Goal: Task Accomplishment & Management: Use online tool/utility

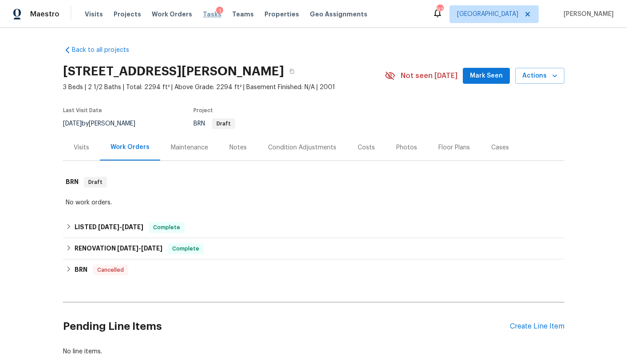
click at [203, 15] on span "Tasks" at bounding box center [212, 14] width 19 height 6
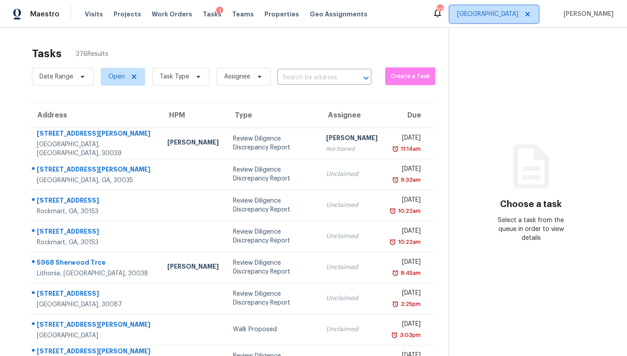
click at [509, 15] on span "Atlanta" at bounding box center [487, 14] width 61 height 9
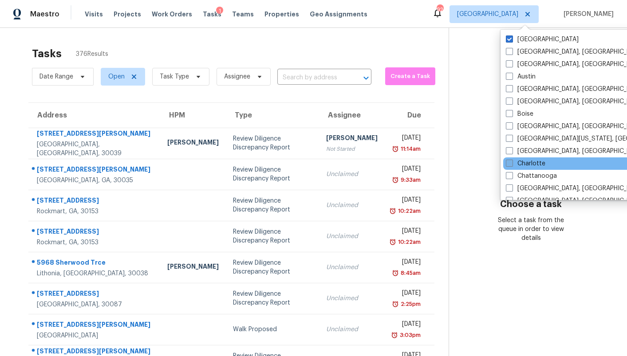
click at [530, 163] on label "Charlotte" at bounding box center [526, 163] width 40 height 9
click at [512, 163] on input "Charlotte" at bounding box center [509, 162] width 6 height 6
checkbox input "true"
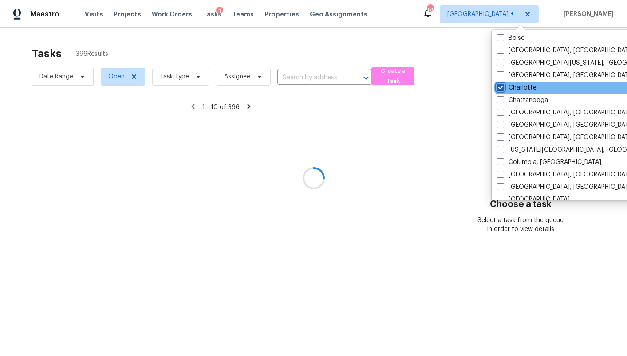
scroll to position [77, 0]
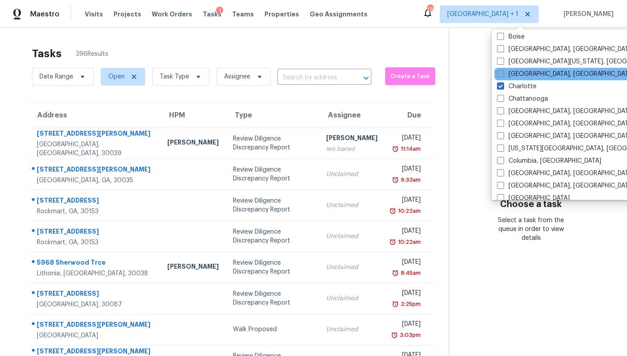
click at [530, 73] on label "Charleston, SC" at bounding box center [566, 74] width 138 height 9
click at [503, 73] on input "Charleston, SC" at bounding box center [500, 73] width 6 height 6
checkbox input "true"
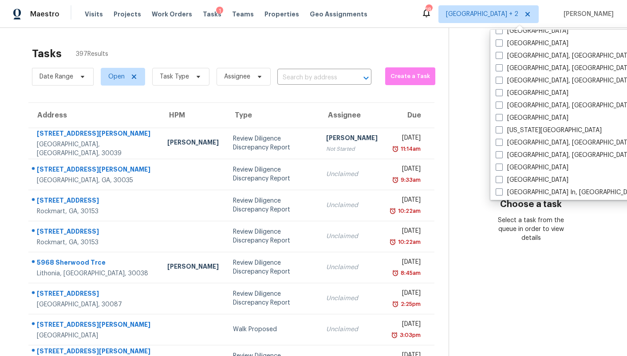
scroll to position [247, 0]
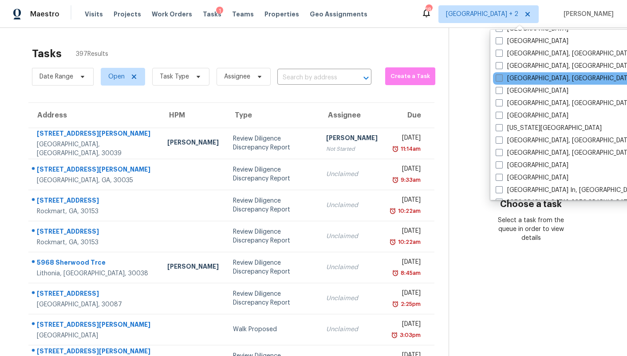
click at [528, 81] on label "Greenville, SC" at bounding box center [565, 78] width 138 height 9
click at [502, 80] on input "Greenville, SC" at bounding box center [499, 77] width 6 height 6
checkbox input "true"
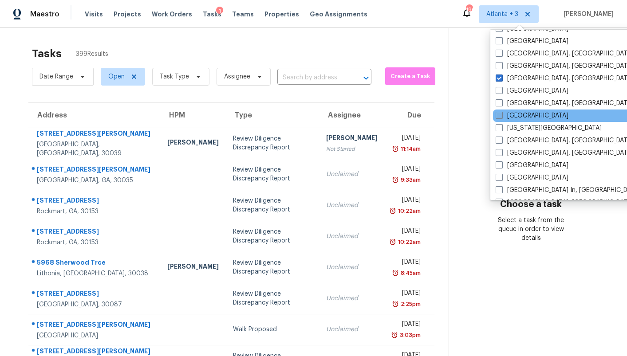
click at [538, 115] on label "Jacksonville" at bounding box center [532, 115] width 73 height 9
click at [502, 115] on input "Jacksonville" at bounding box center [499, 114] width 6 height 6
checkbox input "true"
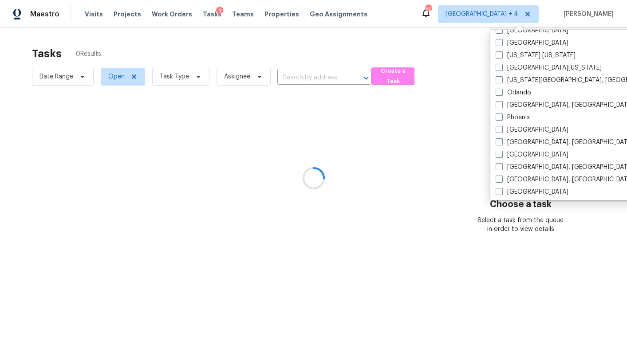
scroll to position [445, 0]
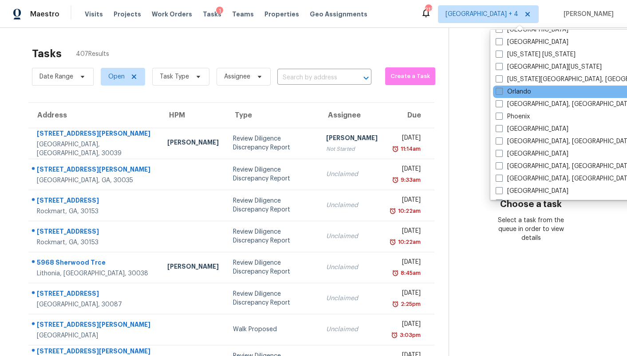
click at [518, 89] on label "Orlando" at bounding box center [514, 91] width 36 height 9
click at [502, 89] on input "Orlando" at bounding box center [499, 90] width 6 height 6
checkbox input "true"
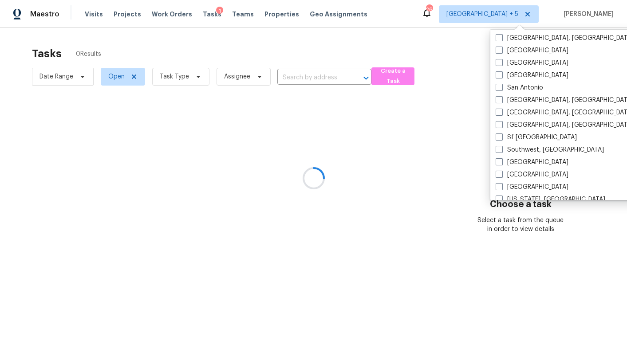
scroll to position [595, 0]
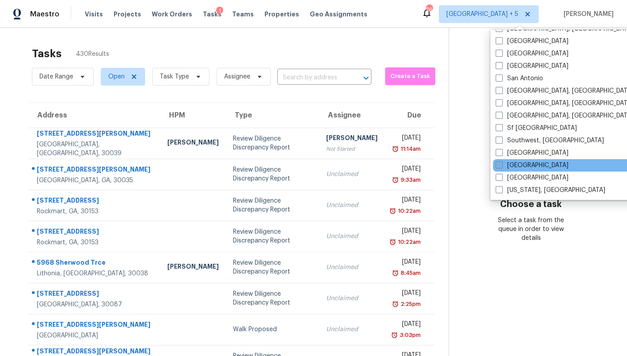
click at [518, 162] on label "Tampa" at bounding box center [532, 165] width 73 height 9
click at [502, 162] on input "Tampa" at bounding box center [499, 164] width 6 height 6
checkbox input "true"
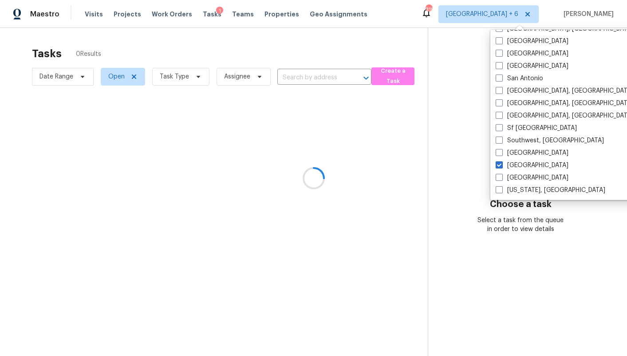
click at [445, 79] on div at bounding box center [313, 178] width 627 height 356
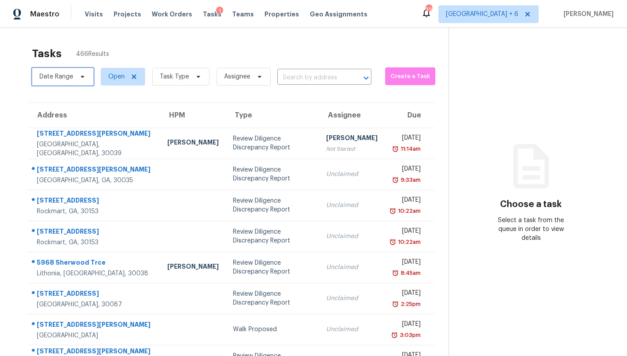
click at [76, 76] on span at bounding box center [81, 76] width 10 height 7
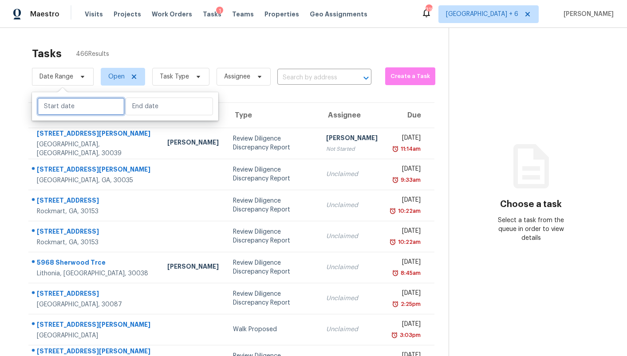
select select "7"
select select "2025"
select select "8"
select select "2025"
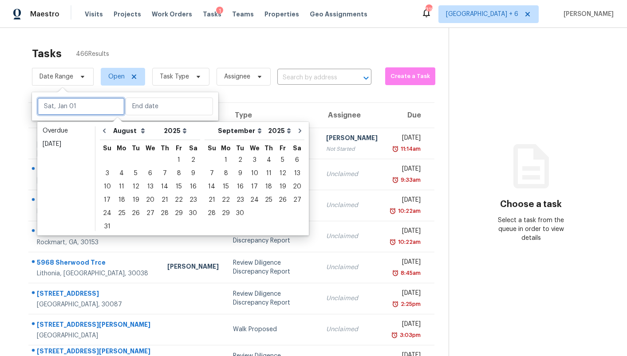
click at [70, 104] on input "text" at bounding box center [80, 107] width 87 height 18
click at [133, 201] on div "19" at bounding box center [136, 200] width 14 height 12
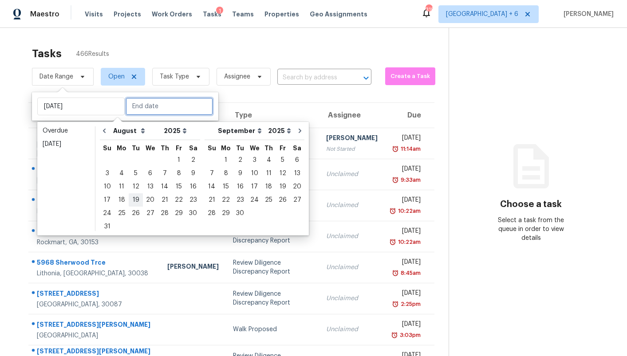
type input "Tue, Aug 19"
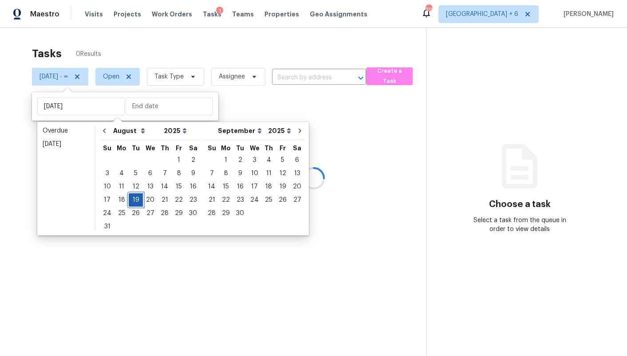
click at [133, 201] on div "19" at bounding box center [136, 200] width 14 height 12
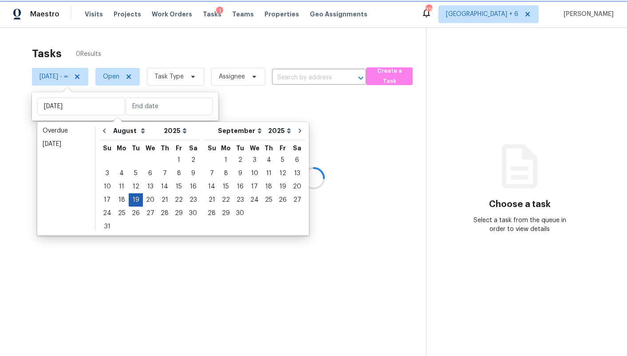
type input "Tue, Aug 19"
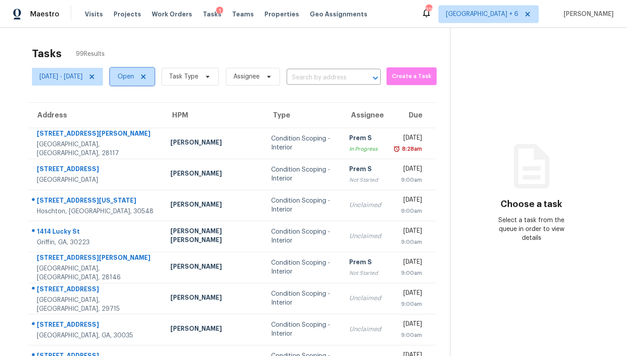
click at [134, 80] on span "Open" at bounding box center [126, 76] width 16 height 9
click at [157, 114] on label "Closed" at bounding box center [160, 114] width 32 height 9
click at [150, 114] on input "Closed" at bounding box center [147, 113] width 6 height 6
checkbox input "true"
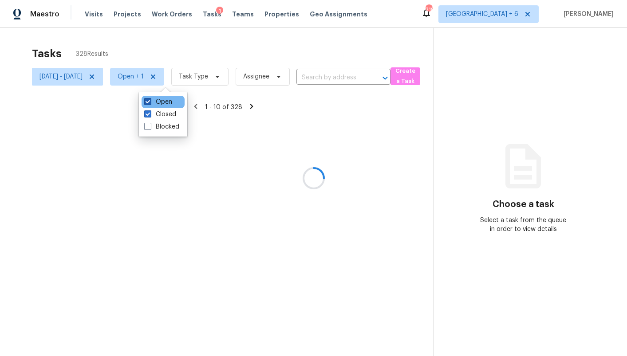
click at [157, 100] on label "Open" at bounding box center [158, 102] width 28 height 9
click at [150, 100] on input "Open" at bounding box center [147, 101] width 6 height 6
checkbox input "false"
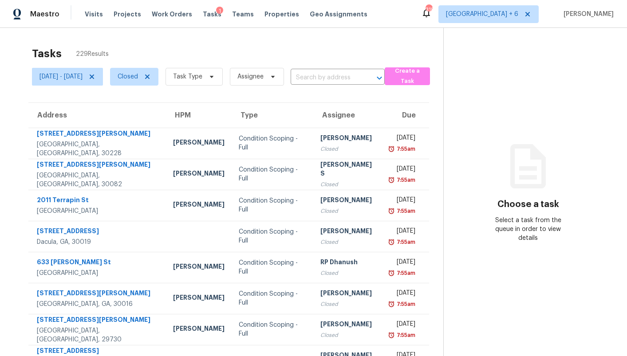
click at [149, 48] on div "Tasks 229 Results" at bounding box center [238, 53] width 412 height 23
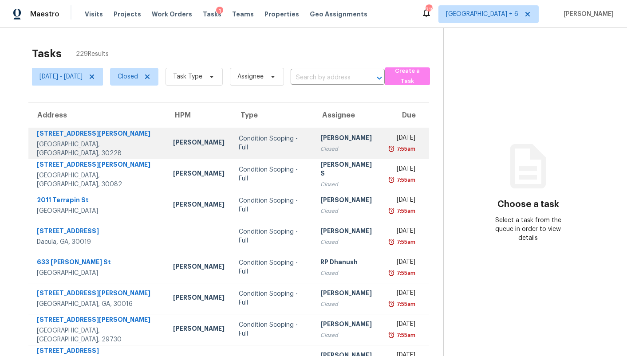
click at [173, 143] on div "Wesley Brooks" at bounding box center [198, 143] width 51 height 11
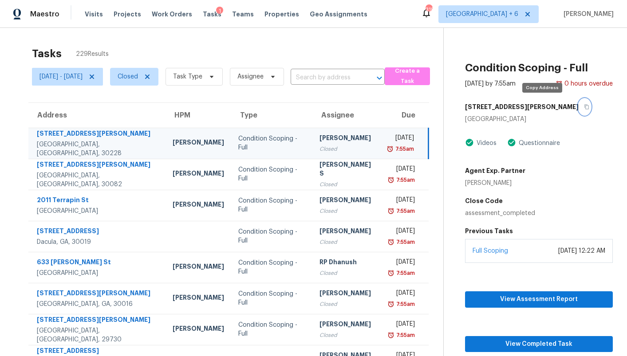
click at [584, 109] on icon "button" at bounding box center [586, 106] width 5 height 5
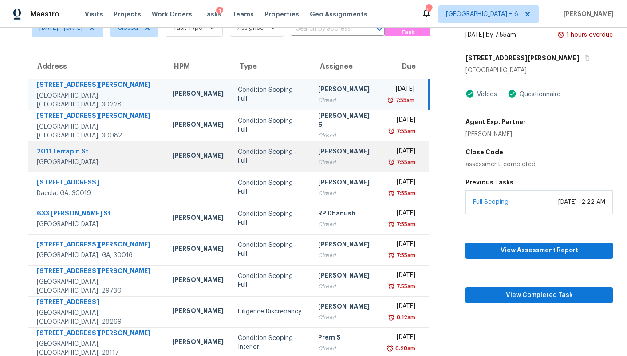
scroll to position [51, 0]
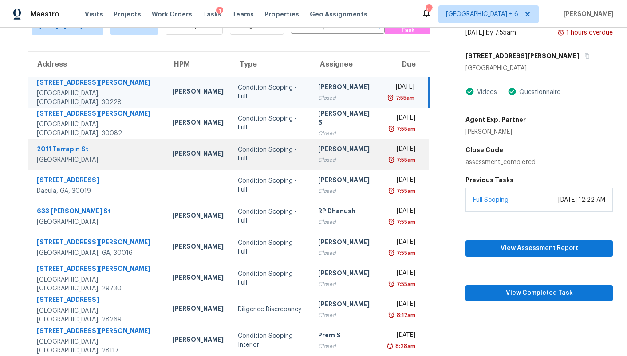
click at [231, 159] on td "Condition Scoping - Full" at bounding box center [271, 154] width 81 height 31
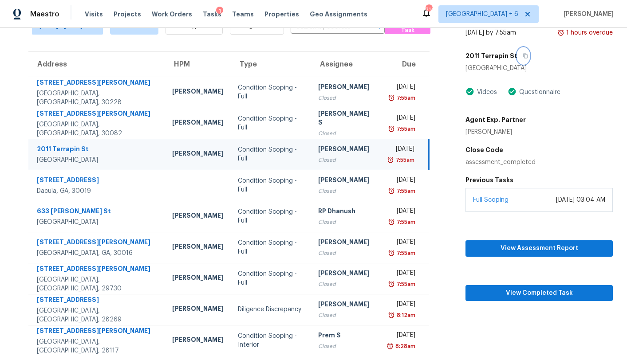
click at [523, 58] on icon "button" at bounding box center [525, 55] width 5 height 5
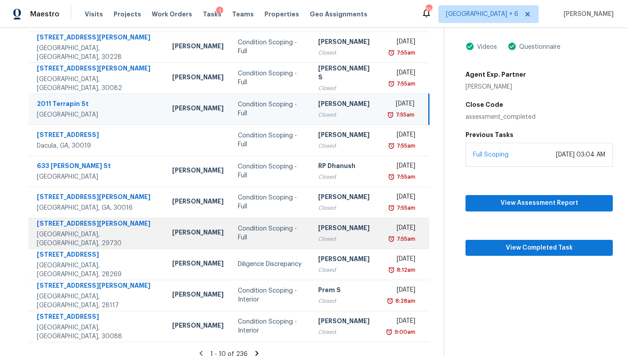
scroll to position [106, 0]
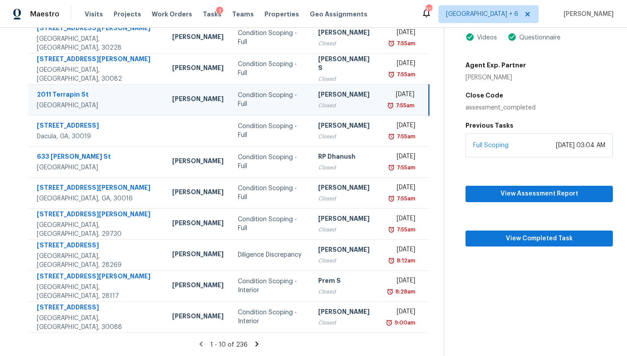
click at [256, 343] on icon at bounding box center [257, 344] width 3 height 5
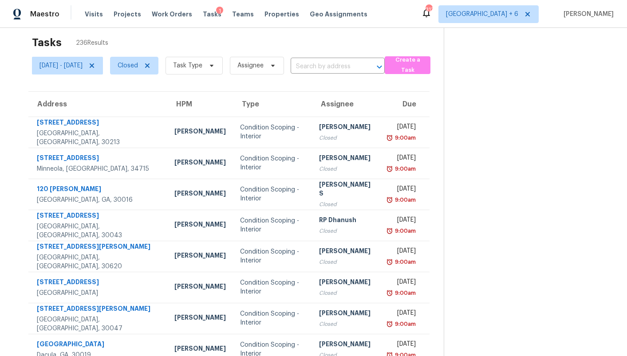
scroll to position [13, 0]
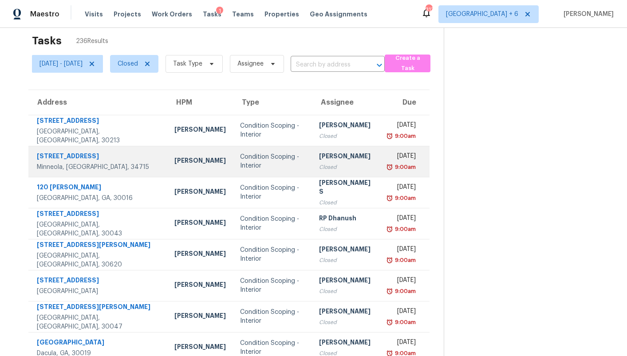
click at [245, 168] on div "Condition Scoping - Interior" at bounding box center [272, 162] width 65 height 18
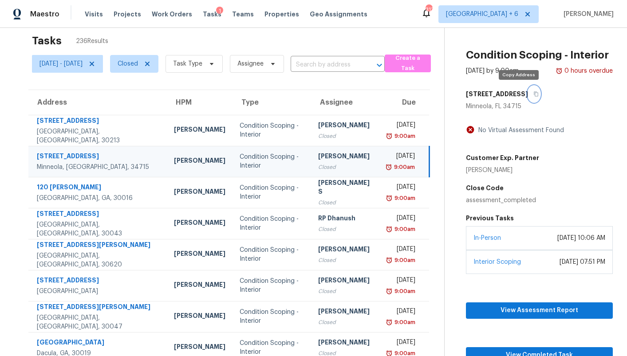
click at [534, 96] on icon "button" at bounding box center [536, 93] width 5 height 5
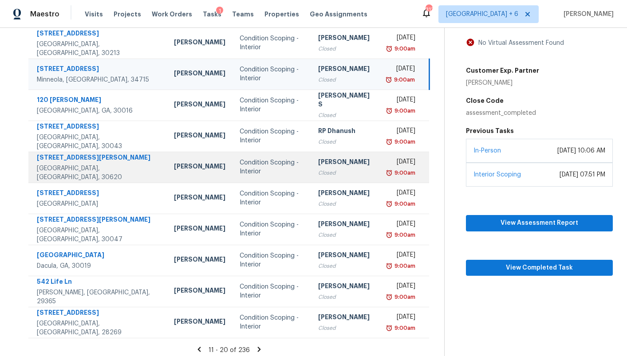
scroll to position [106, 0]
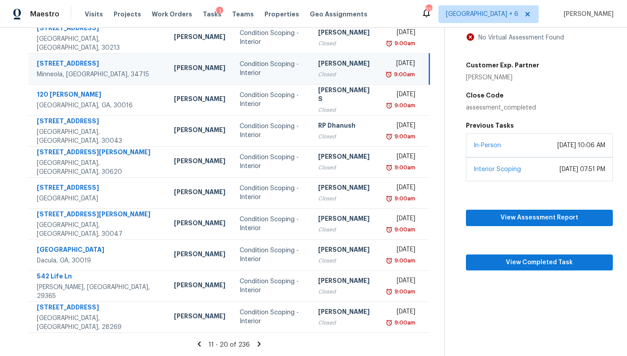
click at [258, 342] on icon at bounding box center [259, 344] width 3 height 5
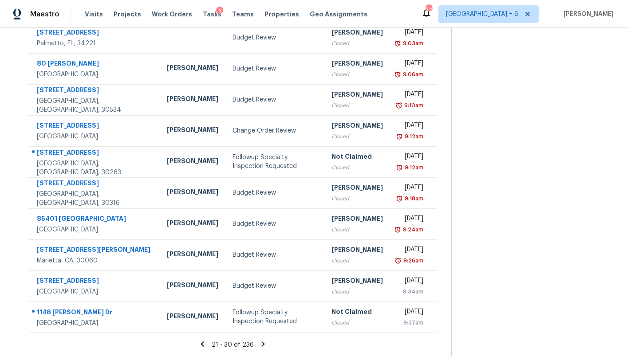
click at [262, 344] on icon at bounding box center [263, 344] width 3 height 5
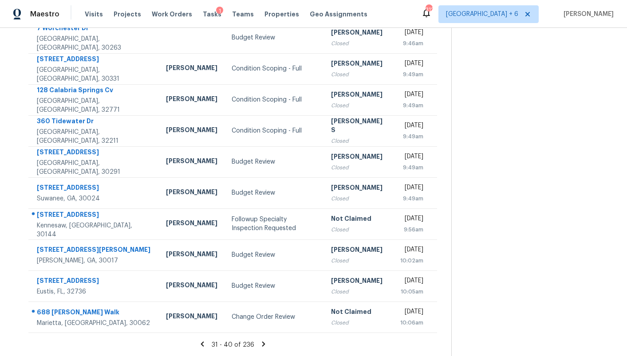
click at [260, 344] on icon at bounding box center [264, 344] width 8 height 8
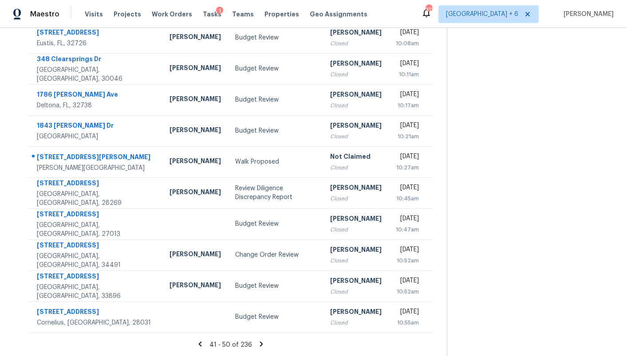
click at [258, 344] on icon at bounding box center [261, 344] width 8 height 8
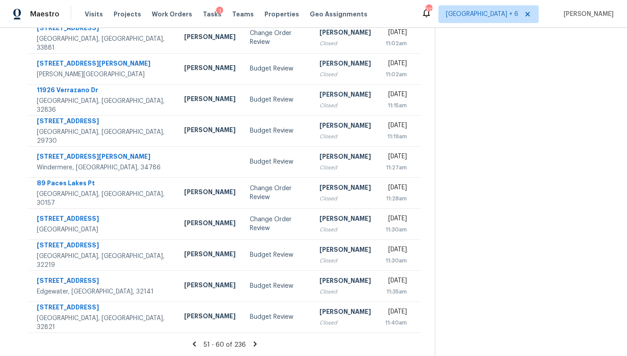
click at [258, 344] on icon at bounding box center [255, 344] width 8 height 8
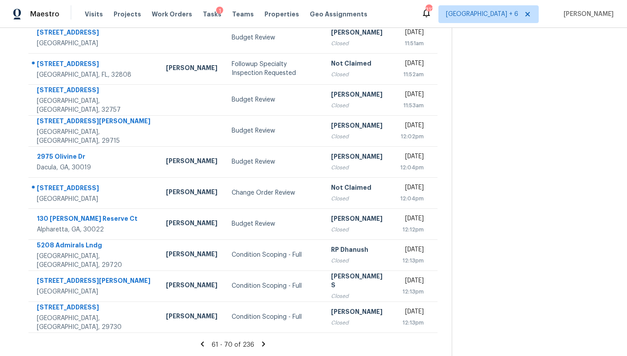
click at [260, 348] on icon at bounding box center [264, 344] width 8 height 8
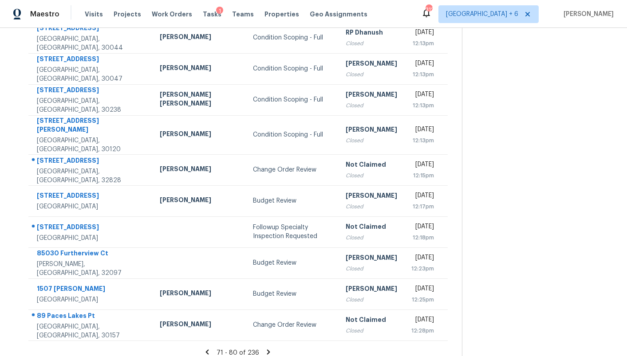
scroll to position [0, 0]
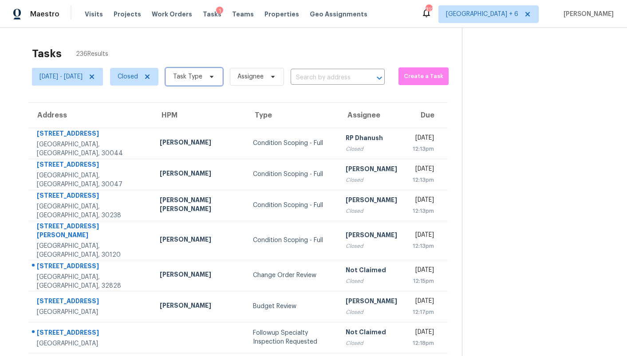
click at [202, 79] on span "Task Type" at bounding box center [187, 76] width 29 height 9
click at [164, 99] on section "Tasks 236 Results Tue, Aug 19 - Tue, Aug 19 Closed Task Type Assignee ​ Create …" at bounding box center [238, 256] width 448 height 428
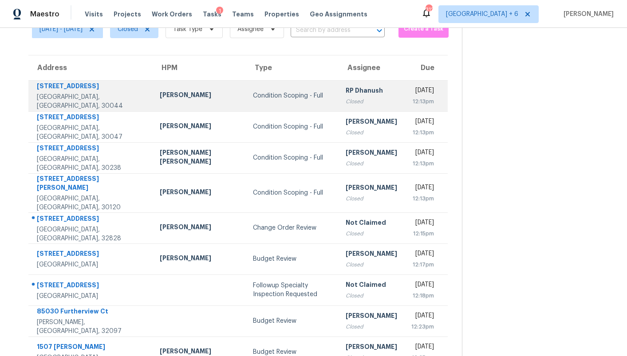
scroll to position [51, 0]
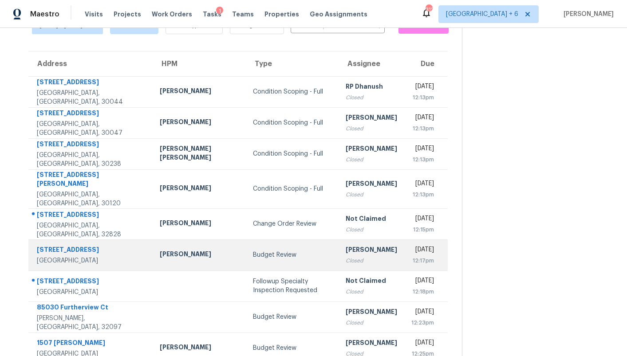
click at [253, 251] on div "Budget Review" at bounding box center [292, 255] width 78 height 9
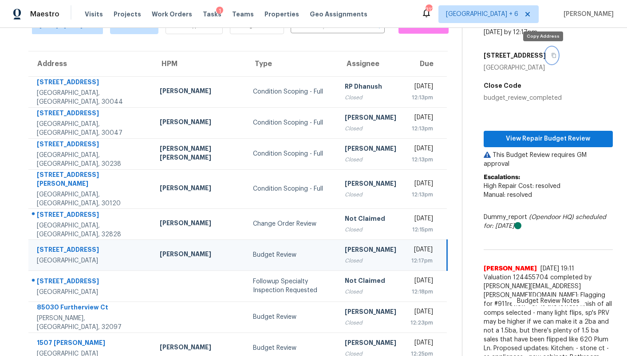
click at [551, 56] on icon "button" at bounding box center [553, 55] width 5 height 5
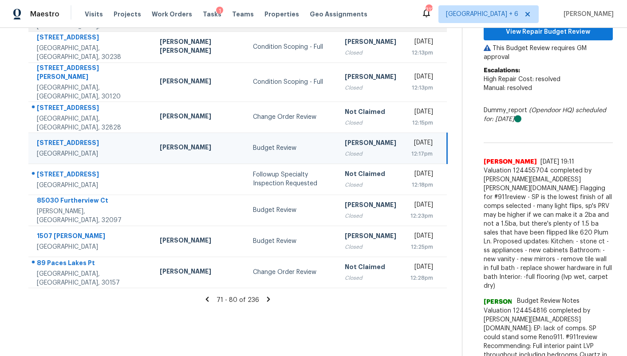
scroll to position [245, 0]
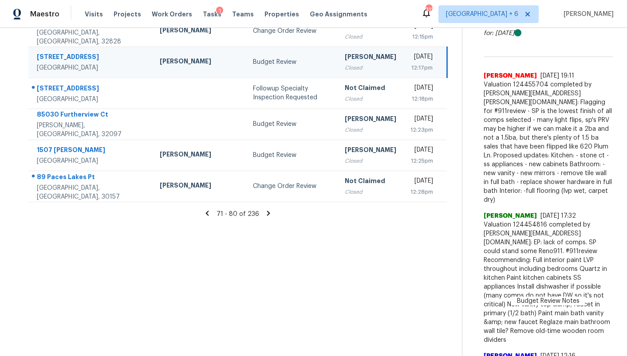
click at [265, 210] on icon at bounding box center [269, 214] width 8 height 8
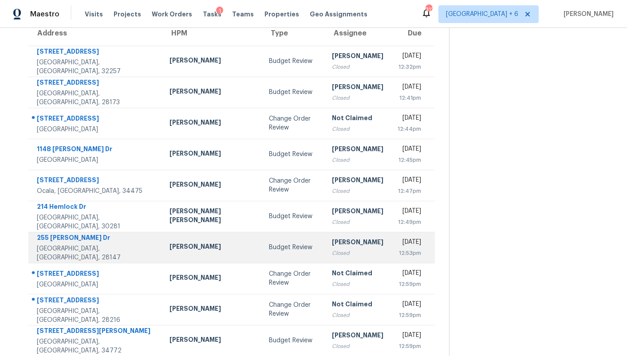
scroll to position [106, 0]
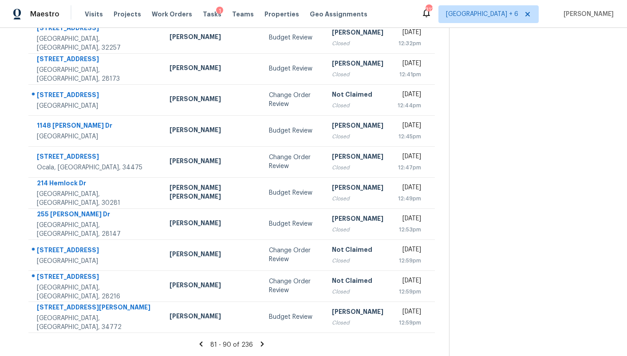
click at [261, 343] on icon at bounding box center [262, 344] width 3 height 5
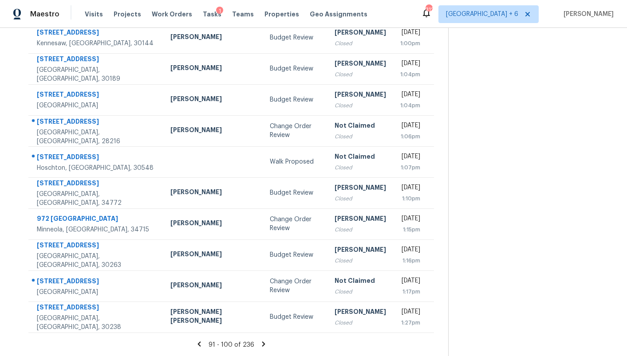
click at [260, 343] on icon at bounding box center [264, 344] width 8 height 8
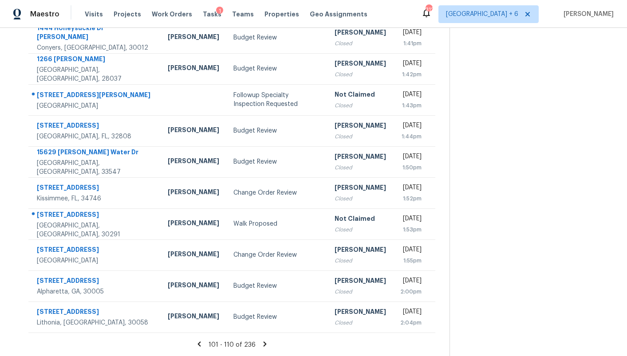
click at [262, 344] on icon at bounding box center [265, 344] width 8 height 8
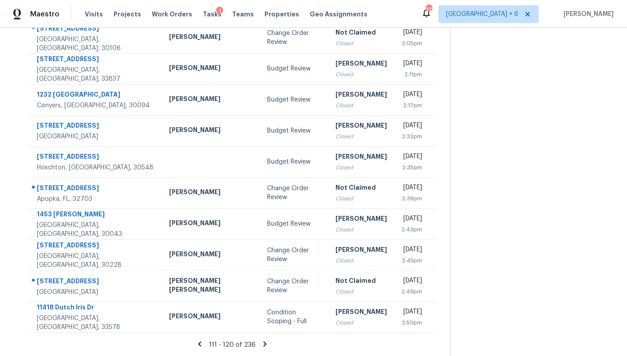
click at [262, 344] on div "111 - 120 of 236" at bounding box center [232, 344] width 436 height 9
click at [261, 341] on icon at bounding box center [265, 344] width 8 height 8
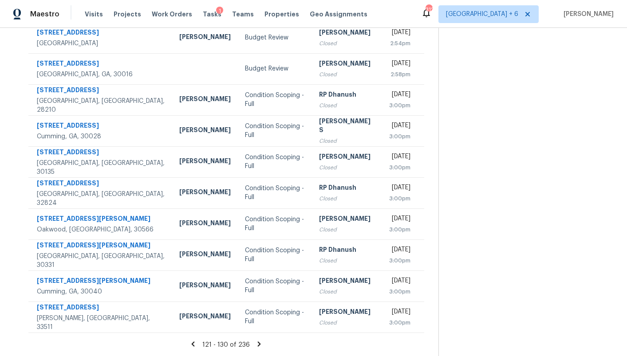
click at [256, 341] on icon at bounding box center [259, 344] width 8 height 8
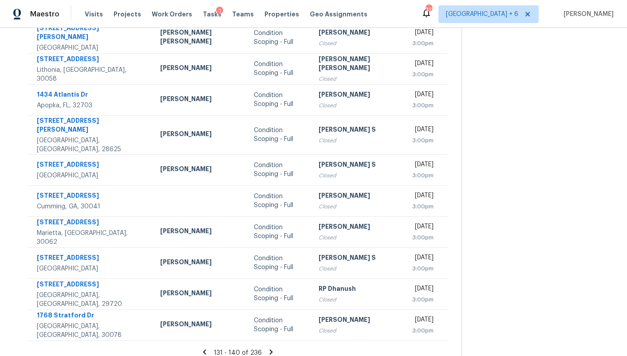
click at [267, 348] on icon at bounding box center [271, 352] width 8 height 8
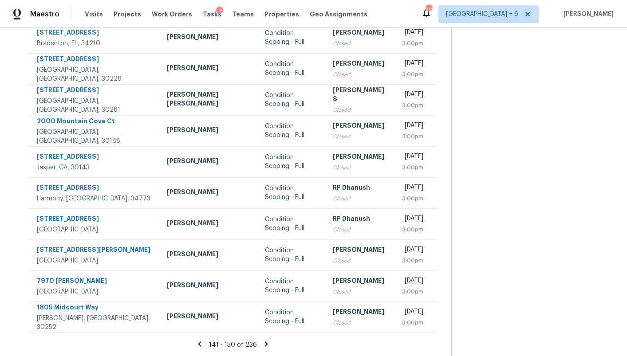
click at [262, 341] on icon at bounding box center [266, 344] width 8 height 8
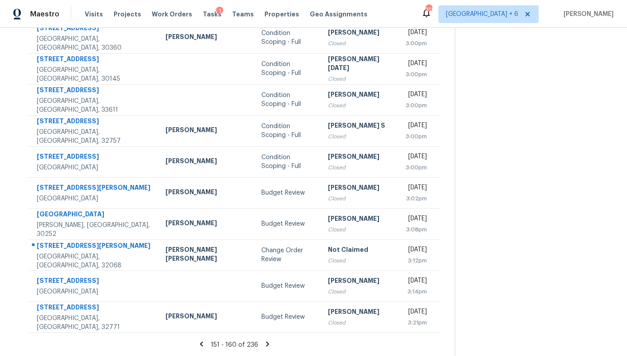
click at [264, 341] on icon at bounding box center [268, 344] width 8 height 8
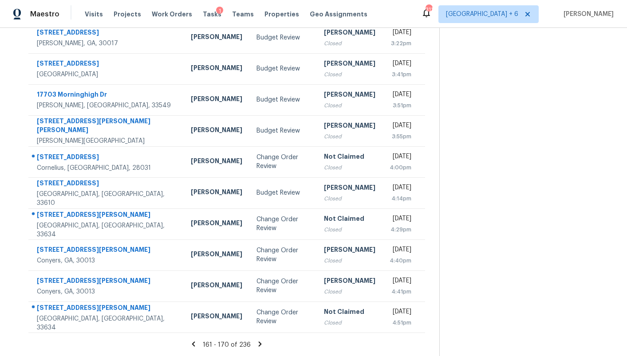
click at [256, 341] on icon at bounding box center [260, 344] width 8 height 8
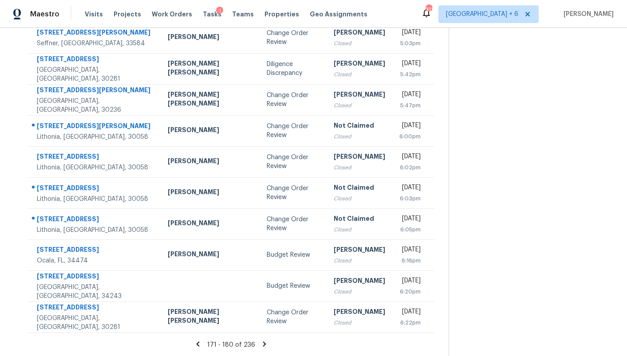
click at [261, 341] on icon at bounding box center [265, 344] width 8 height 8
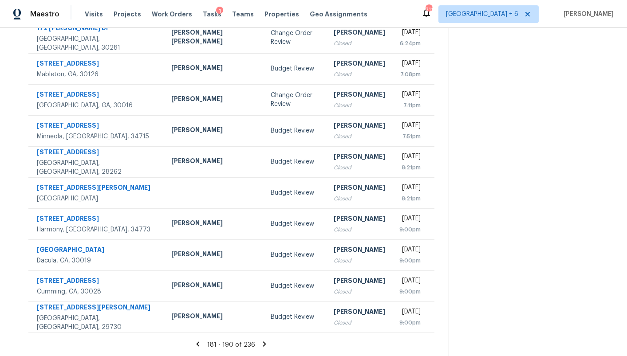
click at [261, 341] on icon at bounding box center [265, 344] width 8 height 8
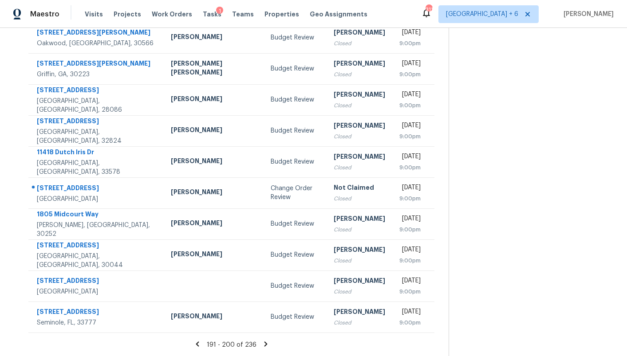
click at [262, 341] on icon at bounding box center [266, 344] width 8 height 8
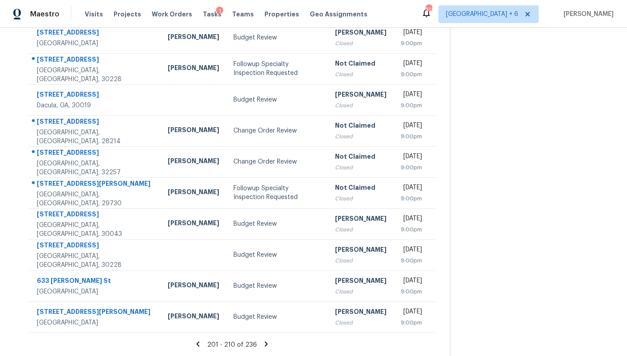
click at [265, 343] on icon at bounding box center [266, 344] width 3 height 5
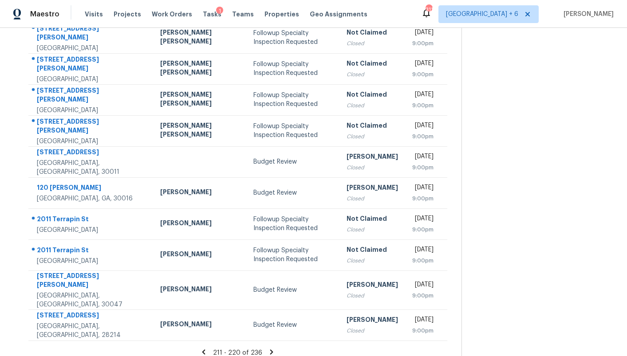
click at [270, 350] on icon at bounding box center [271, 352] width 3 height 5
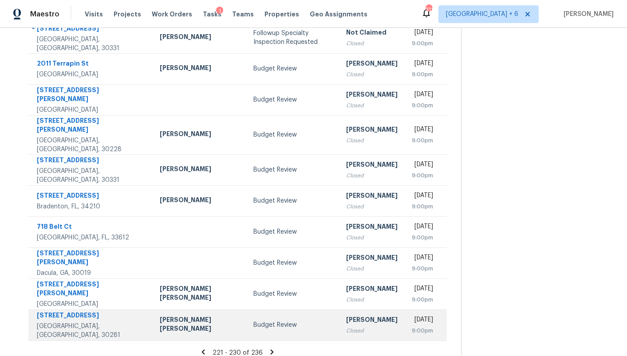
click at [246, 328] on td "Budget Review" at bounding box center [292, 325] width 93 height 31
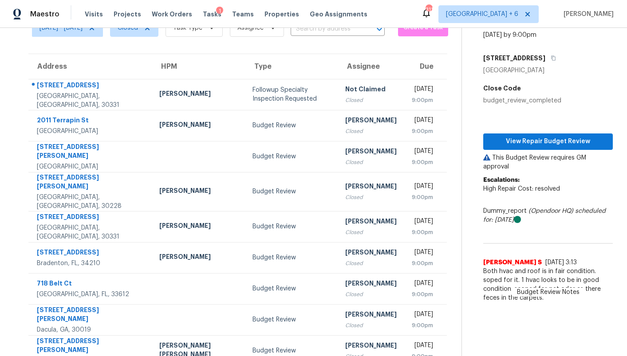
scroll to position [46, 0]
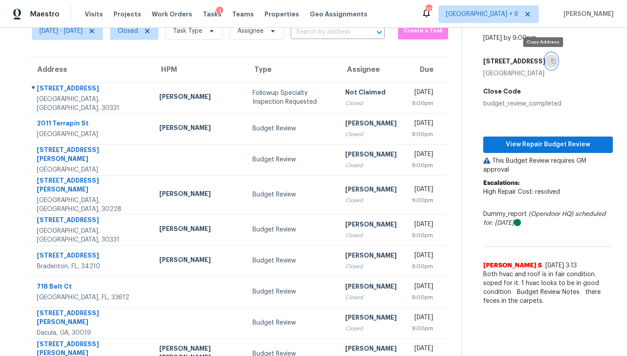
click at [551, 62] on icon "button" at bounding box center [553, 61] width 4 height 5
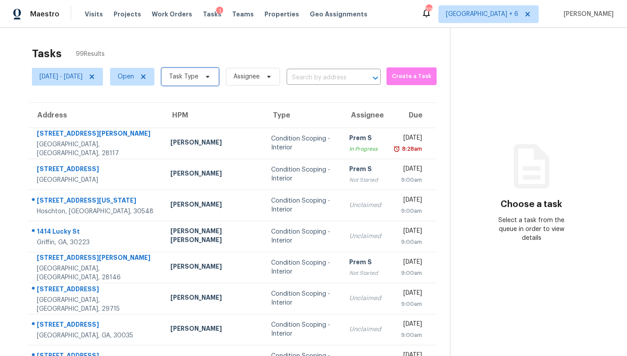
click at [198, 78] on span "Task Type" at bounding box center [183, 76] width 29 height 9
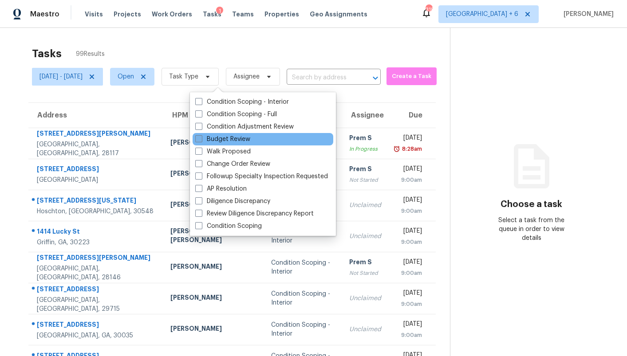
click at [219, 139] on label "Budget Review" at bounding box center [222, 139] width 55 height 9
click at [201, 139] on input "Budget Review" at bounding box center [198, 138] width 6 height 6
checkbox input "true"
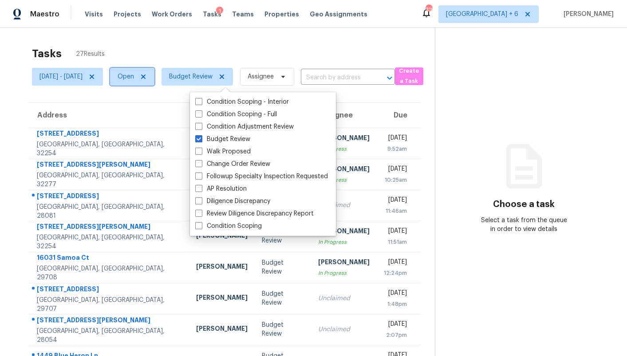
click at [134, 75] on span "Open" at bounding box center [126, 76] width 16 height 9
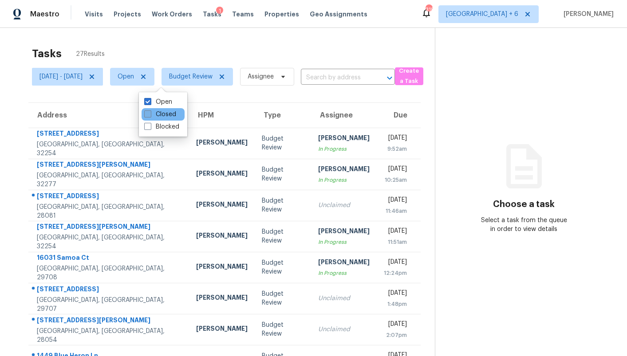
click at [160, 115] on label "Closed" at bounding box center [160, 114] width 32 height 9
click at [150, 115] on input "Closed" at bounding box center [147, 113] width 6 height 6
checkbox input "true"
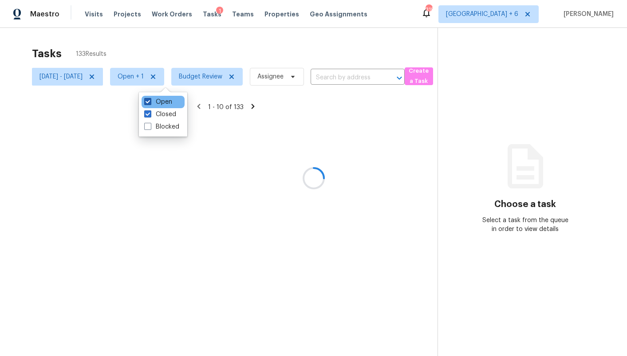
click at [160, 103] on label "Open" at bounding box center [158, 102] width 28 height 9
click at [150, 103] on input "Open" at bounding box center [147, 101] width 6 height 6
checkbox input "false"
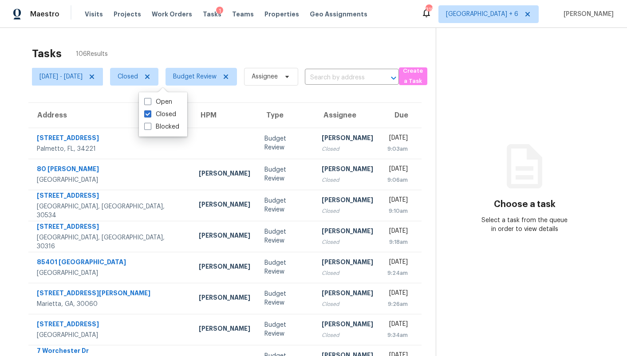
click at [22, 116] on div "Address HPM Type Assignee Due [STREET_ADDRESS] Budget Review [PERSON_NAME] Clos…" at bounding box center [225, 271] width 422 height 336
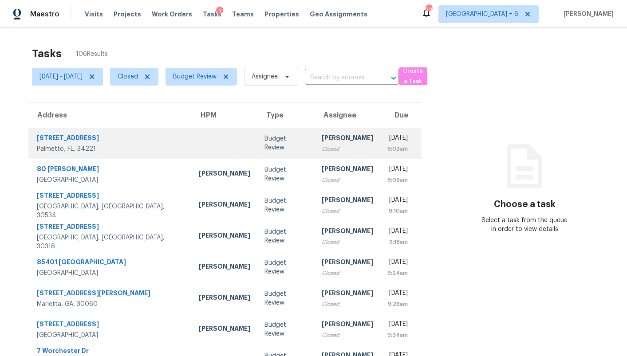
click at [73, 138] on div "[STREET_ADDRESS]" at bounding box center [111, 139] width 148 height 11
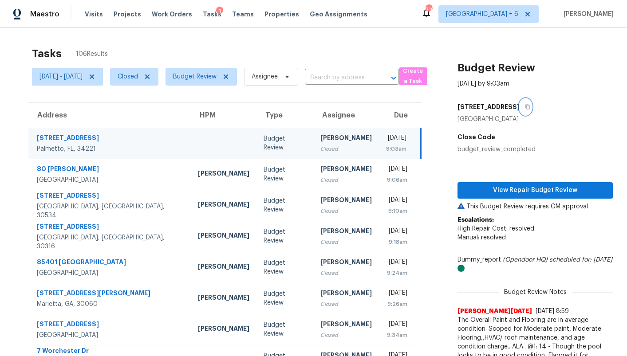
click at [530, 109] on icon "button" at bounding box center [528, 107] width 4 height 5
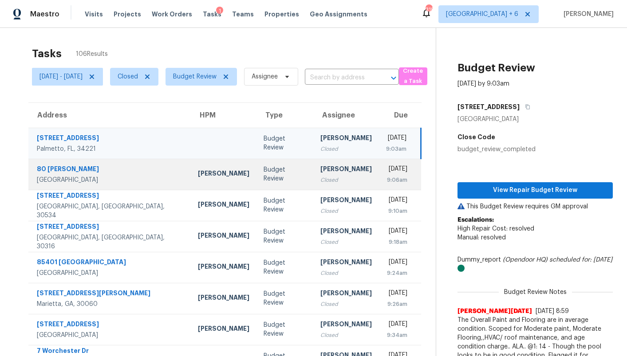
click at [264, 174] on div "Budget Review" at bounding box center [285, 175] width 43 height 18
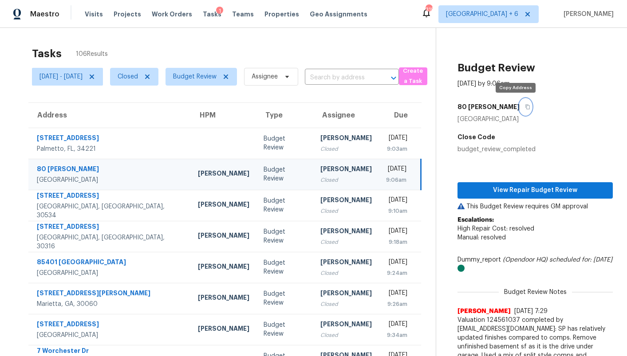
click at [525, 107] on icon "button" at bounding box center [527, 106] width 5 height 5
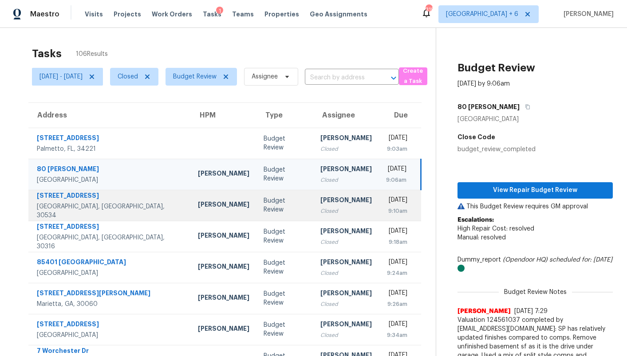
click at [208, 206] on td "[PERSON_NAME]" at bounding box center [224, 205] width 66 height 31
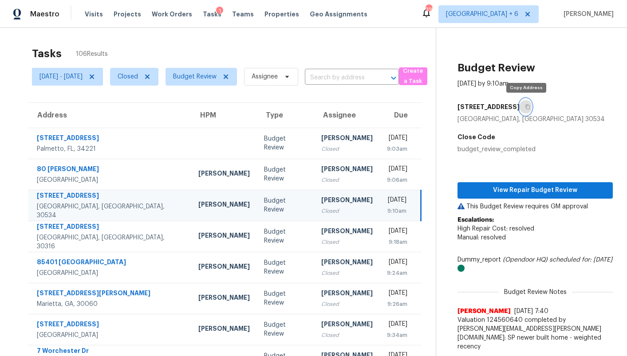
click at [527, 106] on icon "button" at bounding box center [527, 106] width 5 height 5
